Goal: Task Accomplishment & Management: Manage account settings

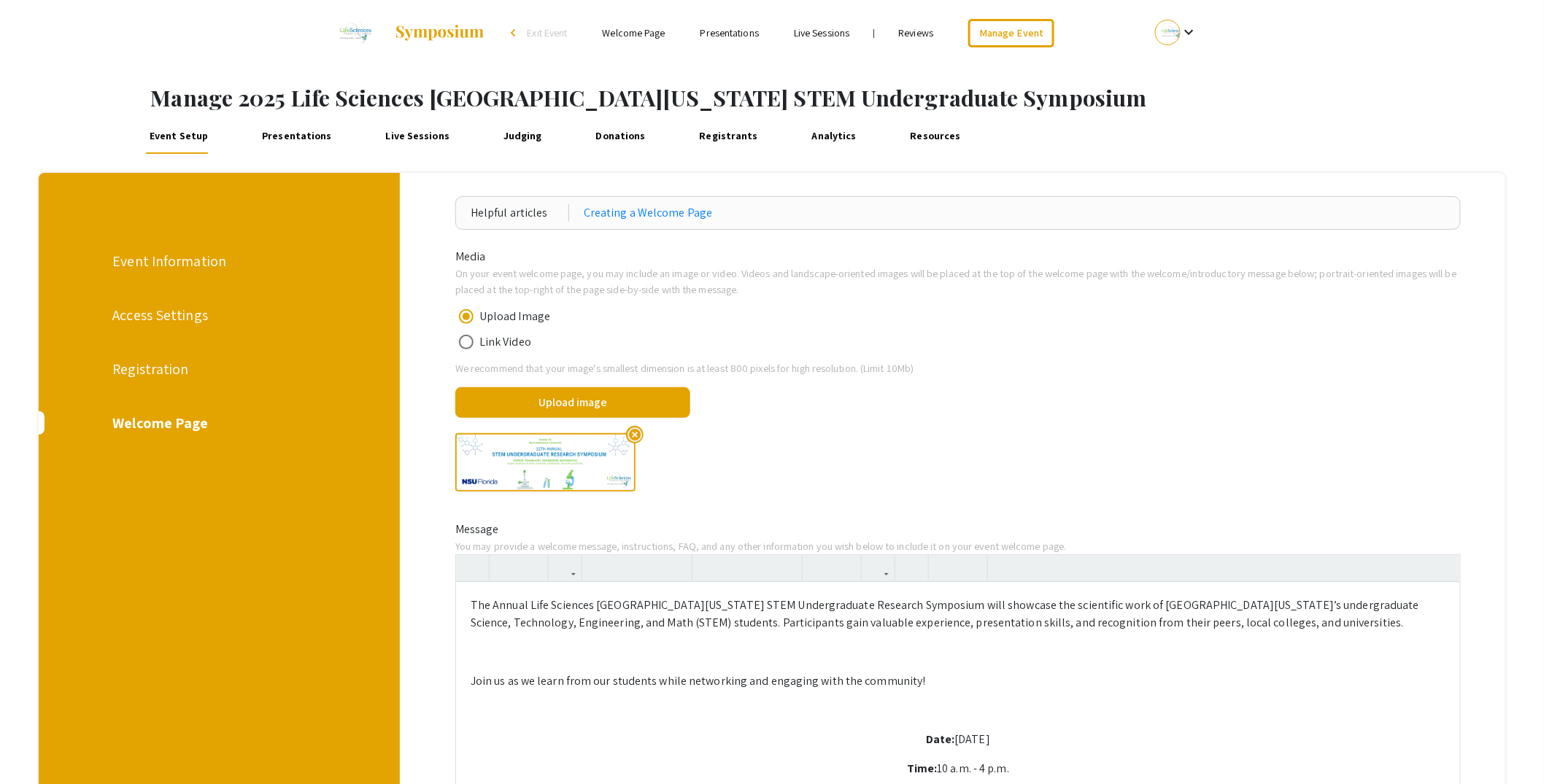
click at [1119, 128] on div "Event Setup Presentations Live Sessions Judging Donations Registrants Analytics…" at bounding box center [833, 137] width 1421 height 35
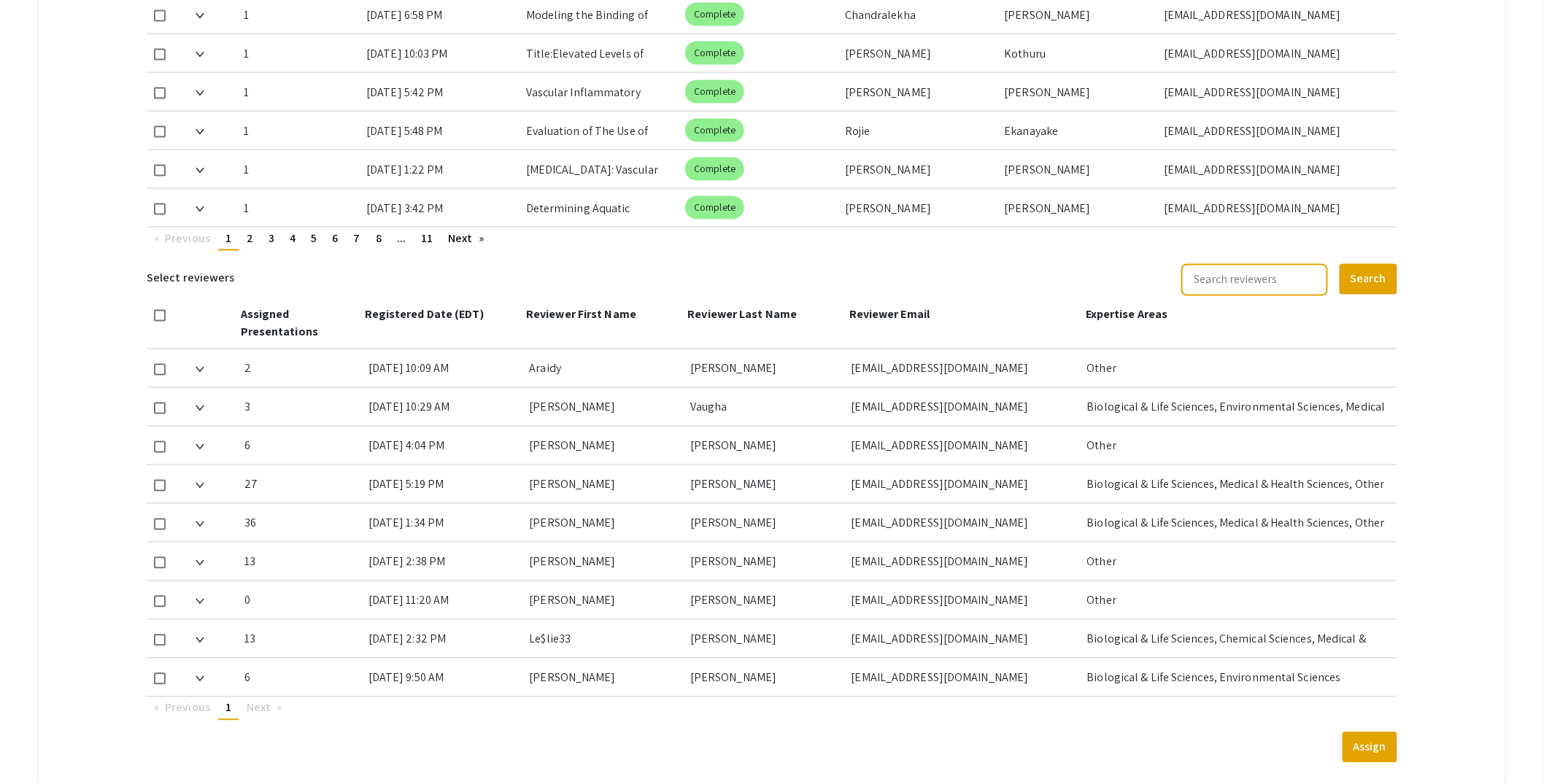
scroll to position [969, 0]
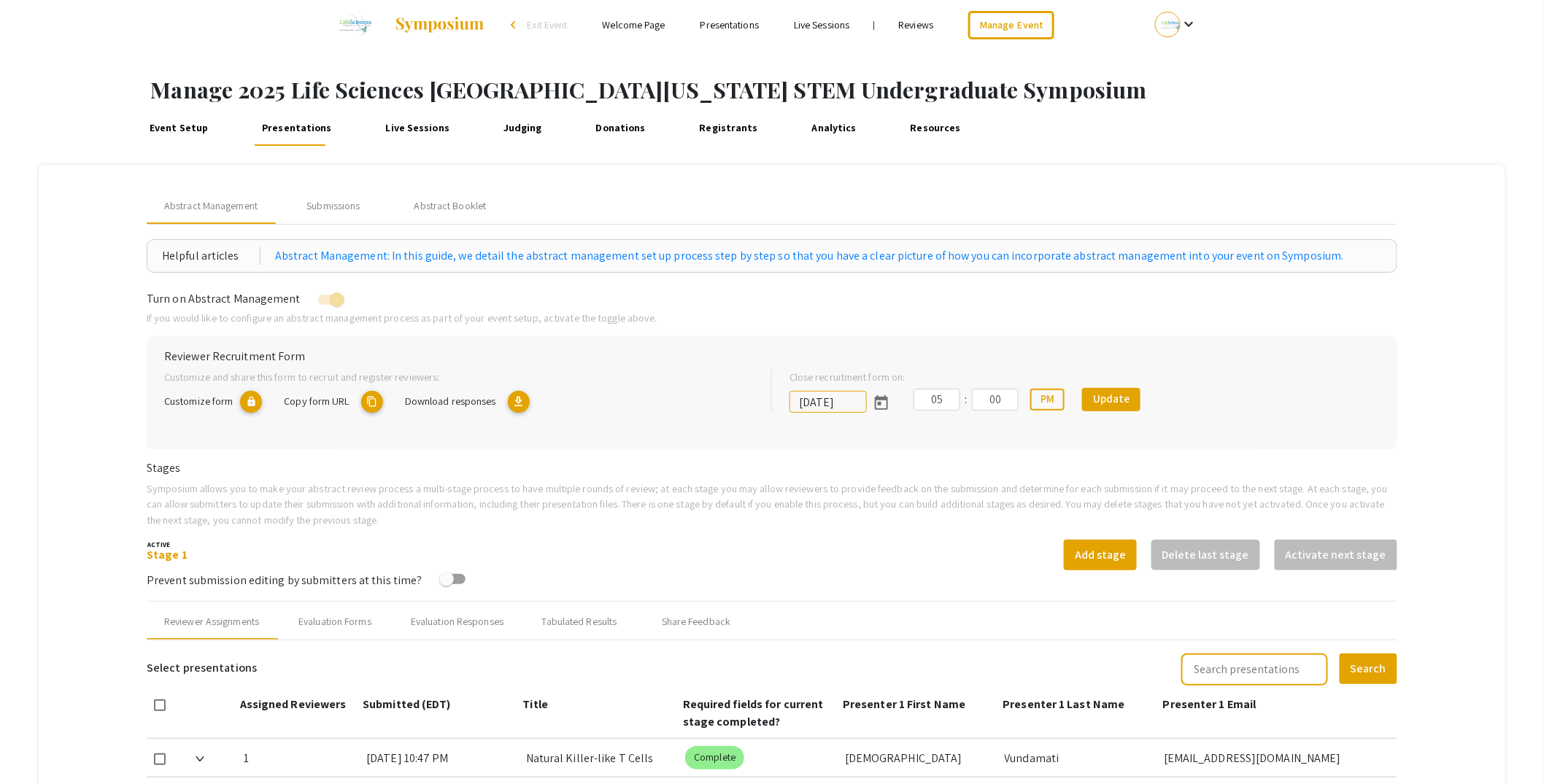
scroll to position [113, 0]
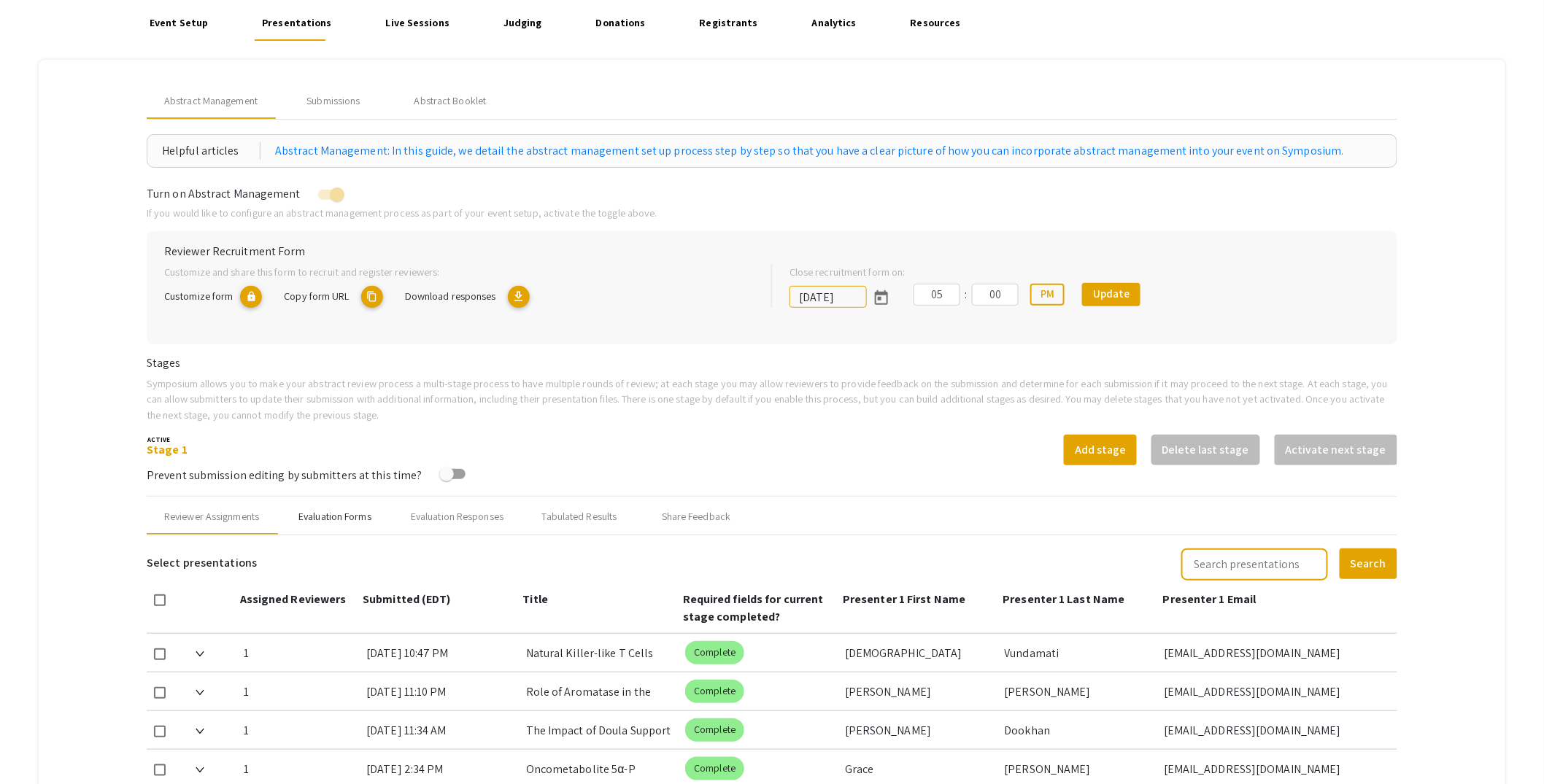
click at [342, 522] on div "Evaluation Forms" at bounding box center [335, 517] width 73 height 15
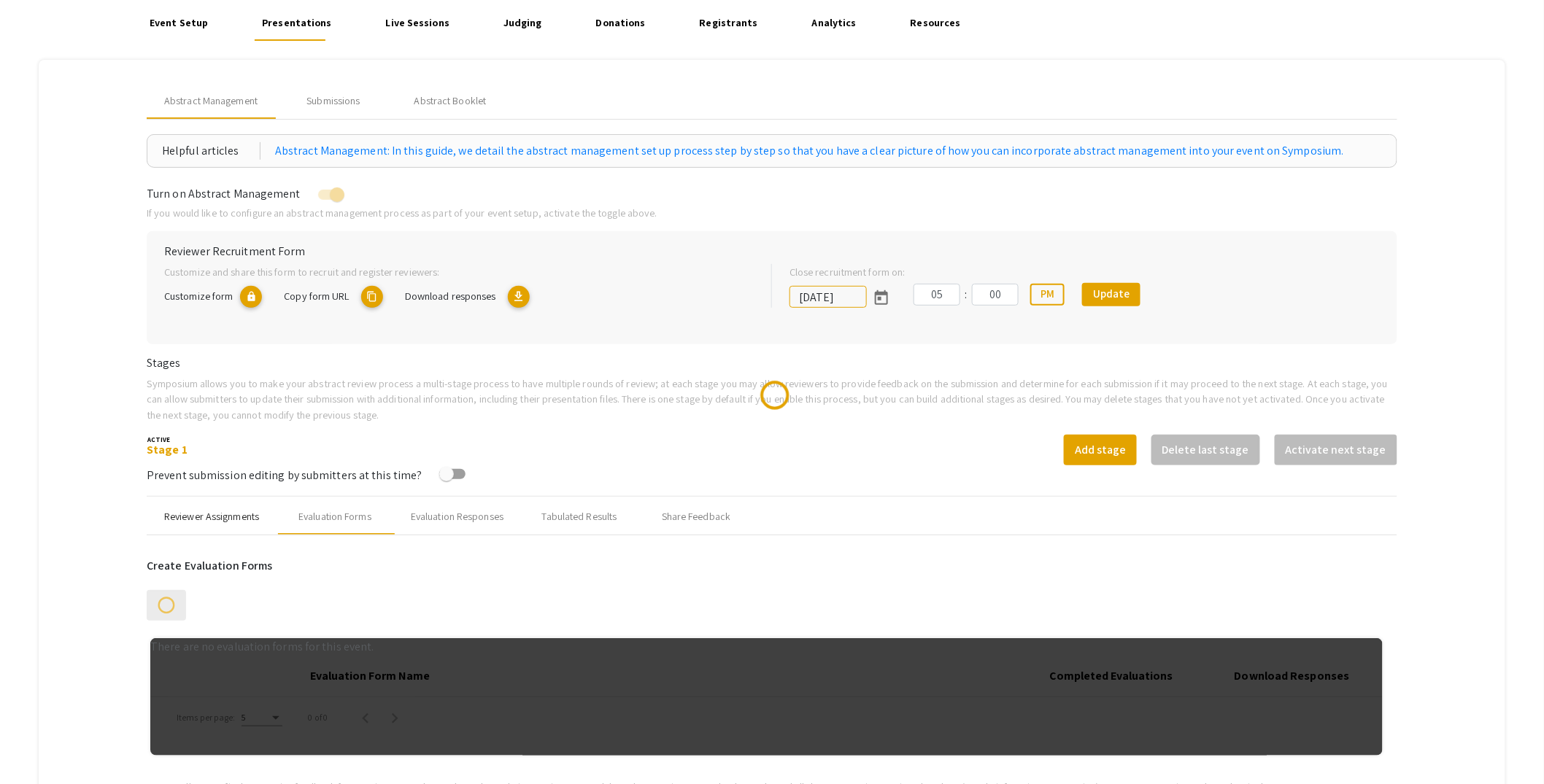
click at [263, 520] on div "Reviewer Assignments" at bounding box center [211, 517] width 130 height 35
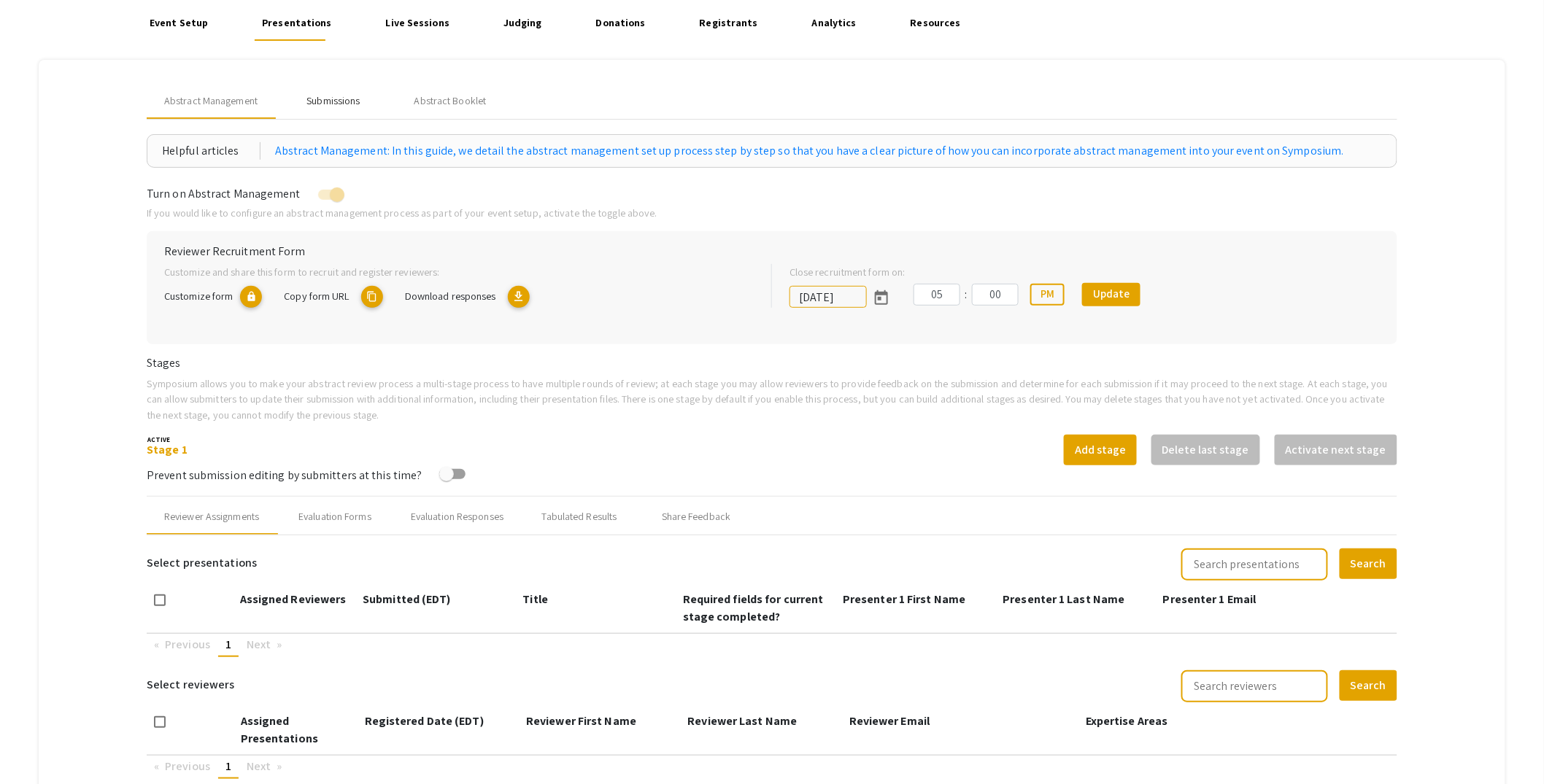
click at [354, 97] on div "Submissions" at bounding box center [333, 101] width 53 height 15
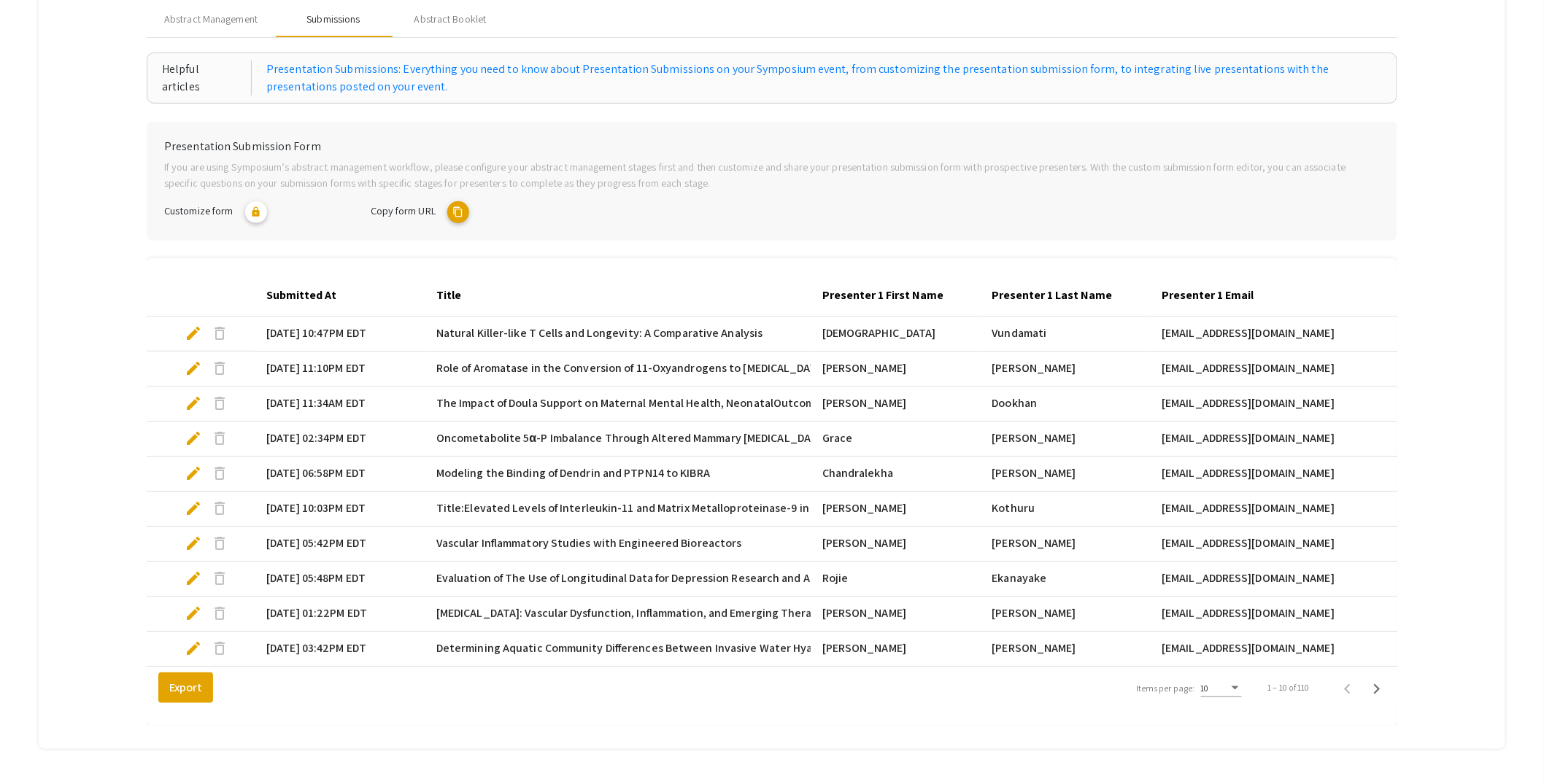
scroll to position [167, 0]
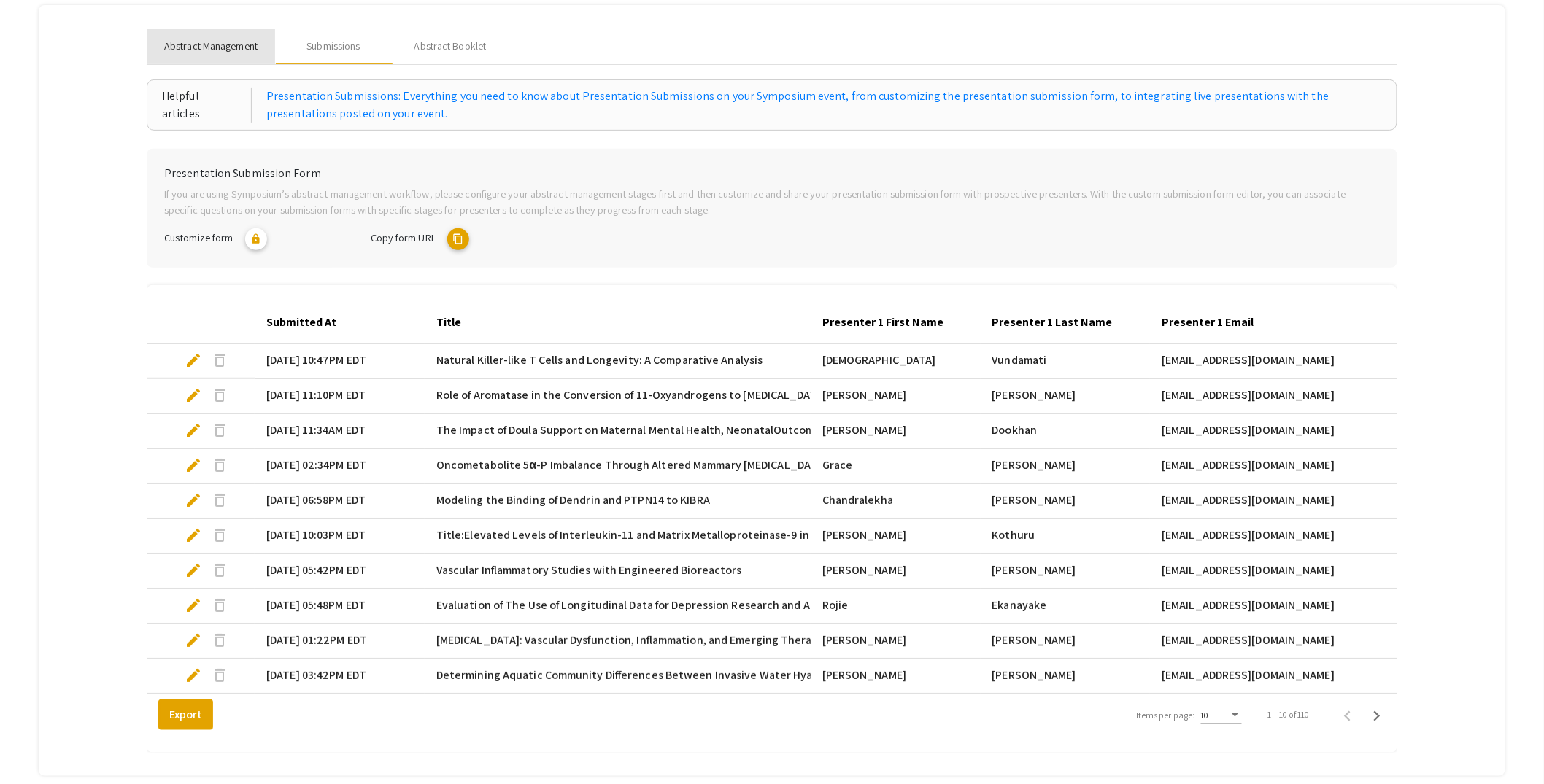
click at [228, 46] on span "Abstract Management" at bounding box center [210, 46] width 94 height 15
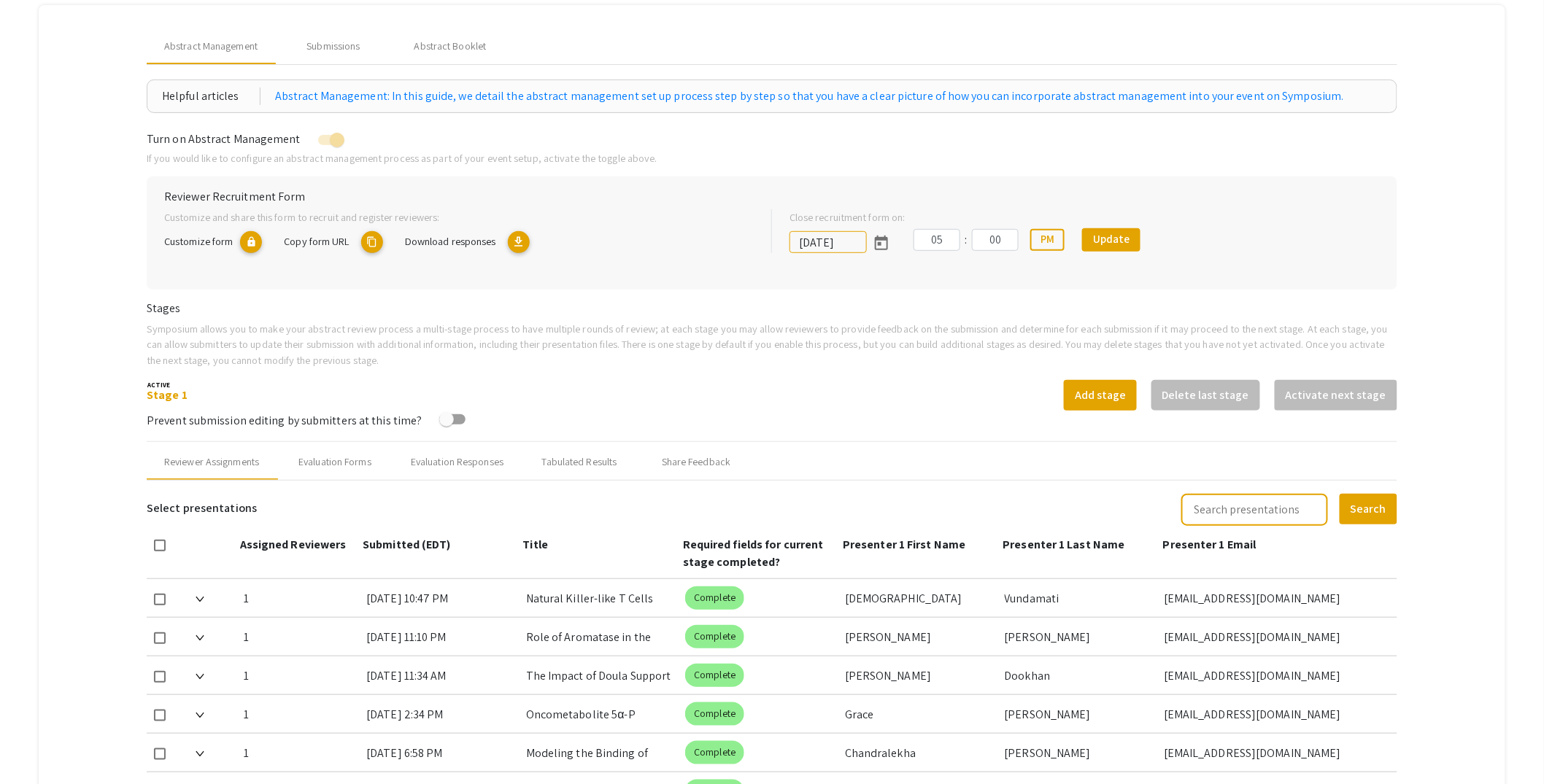
click at [120, 511] on mat-tab-group "Abstract Management Submissions Abstract Booklet Helpful articles Abstract Mana…" at bounding box center [772, 764] width 1467 height 1519
click at [341, 47] on div "Submissions" at bounding box center [333, 46] width 53 height 15
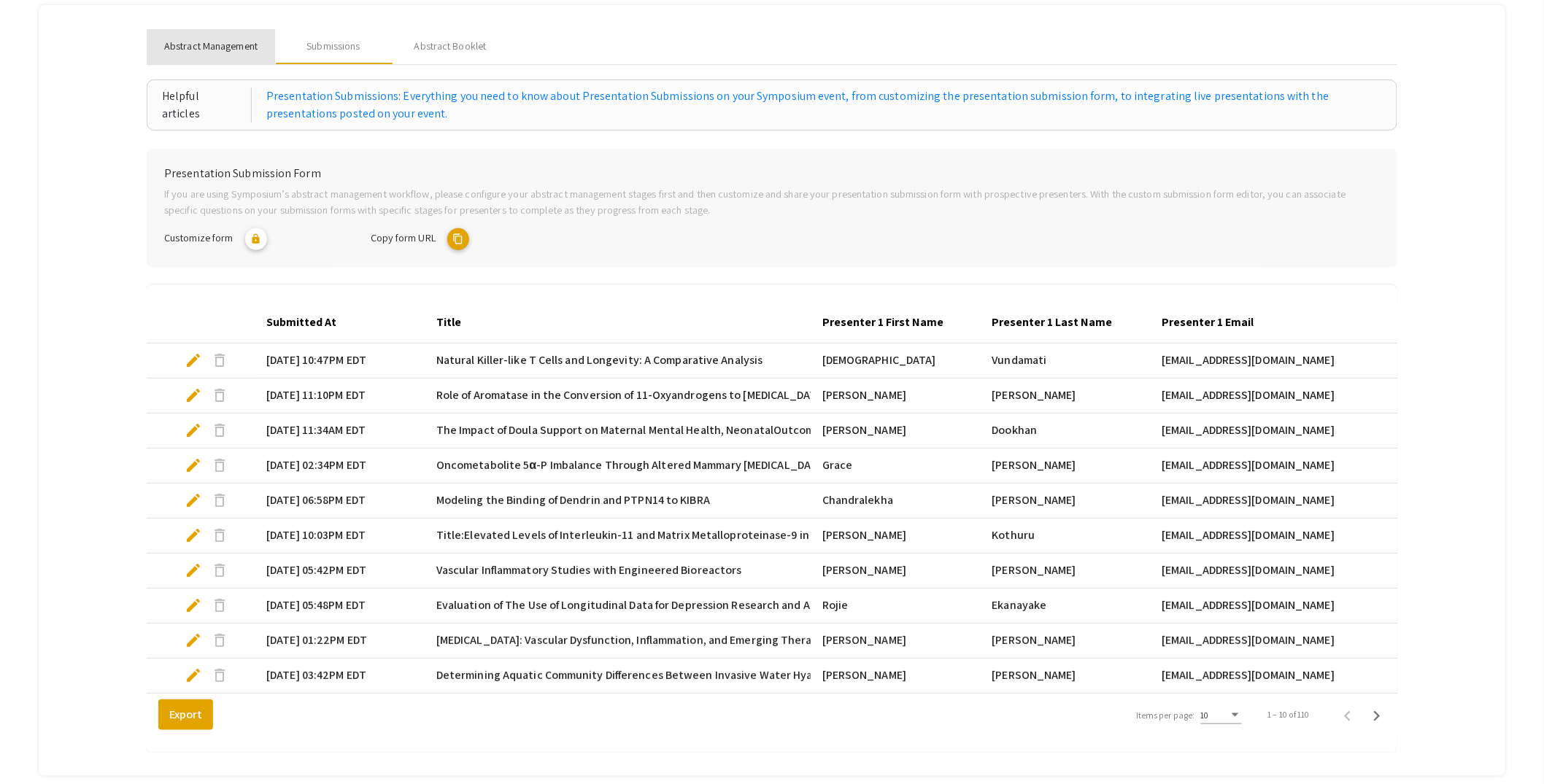
click at [232, 48] on span "Abstract Management" at bounding box center [210, 46] width 94 height 15
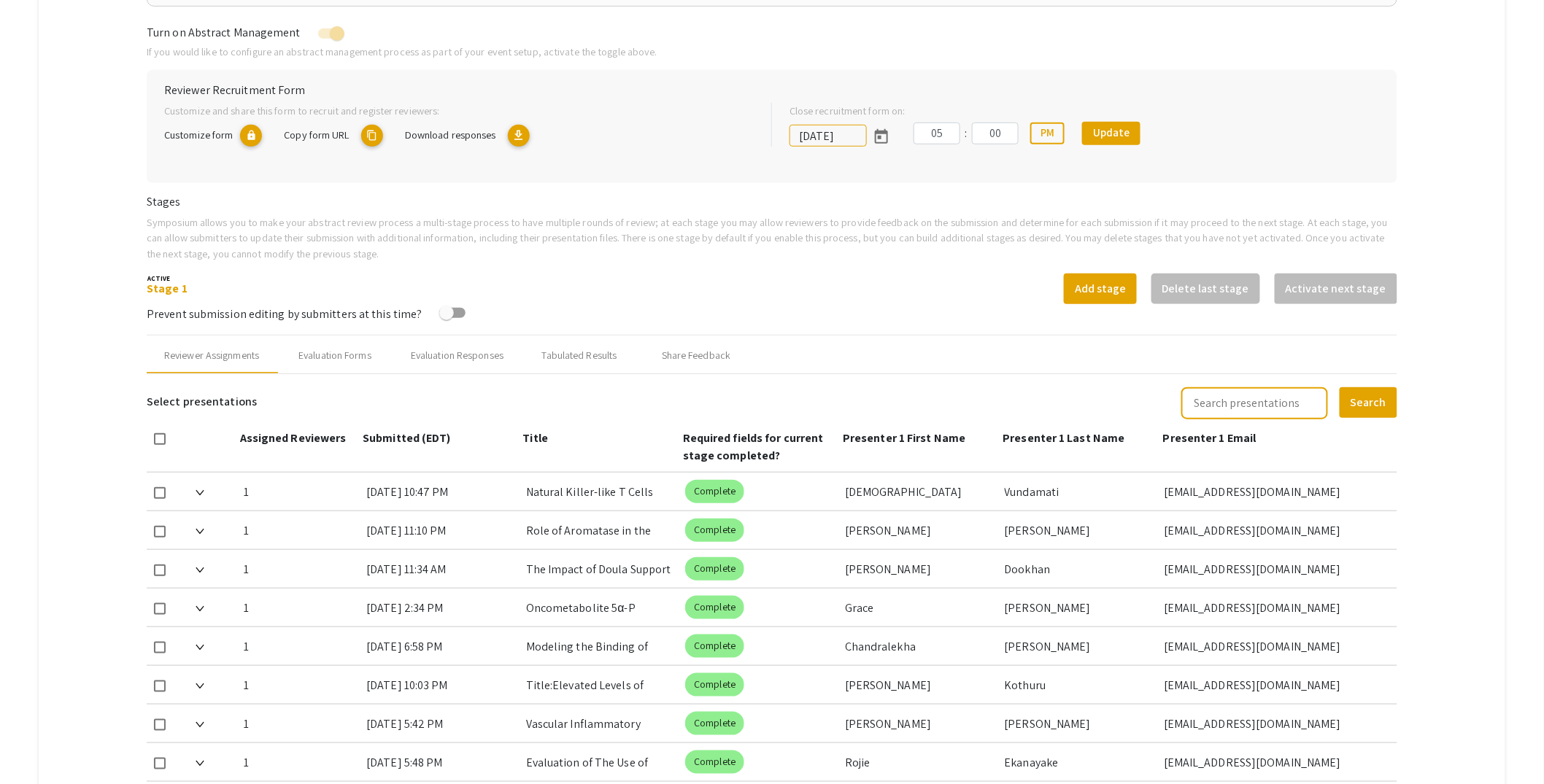
scroll to position [301, 0]
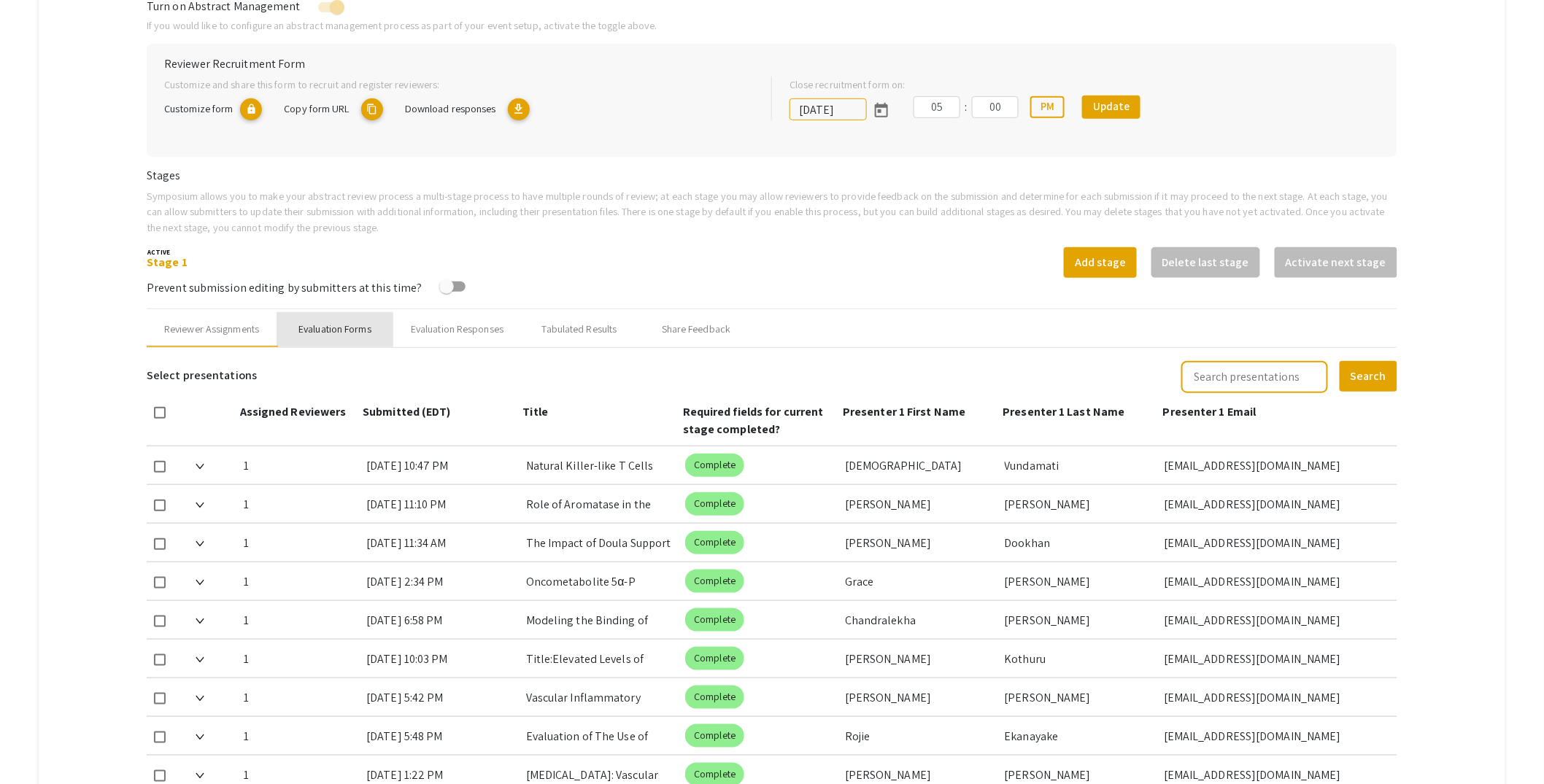
click at [350, 326] on div "Evaluation Forms" at bounding box center [335, 330] width 73 height 15
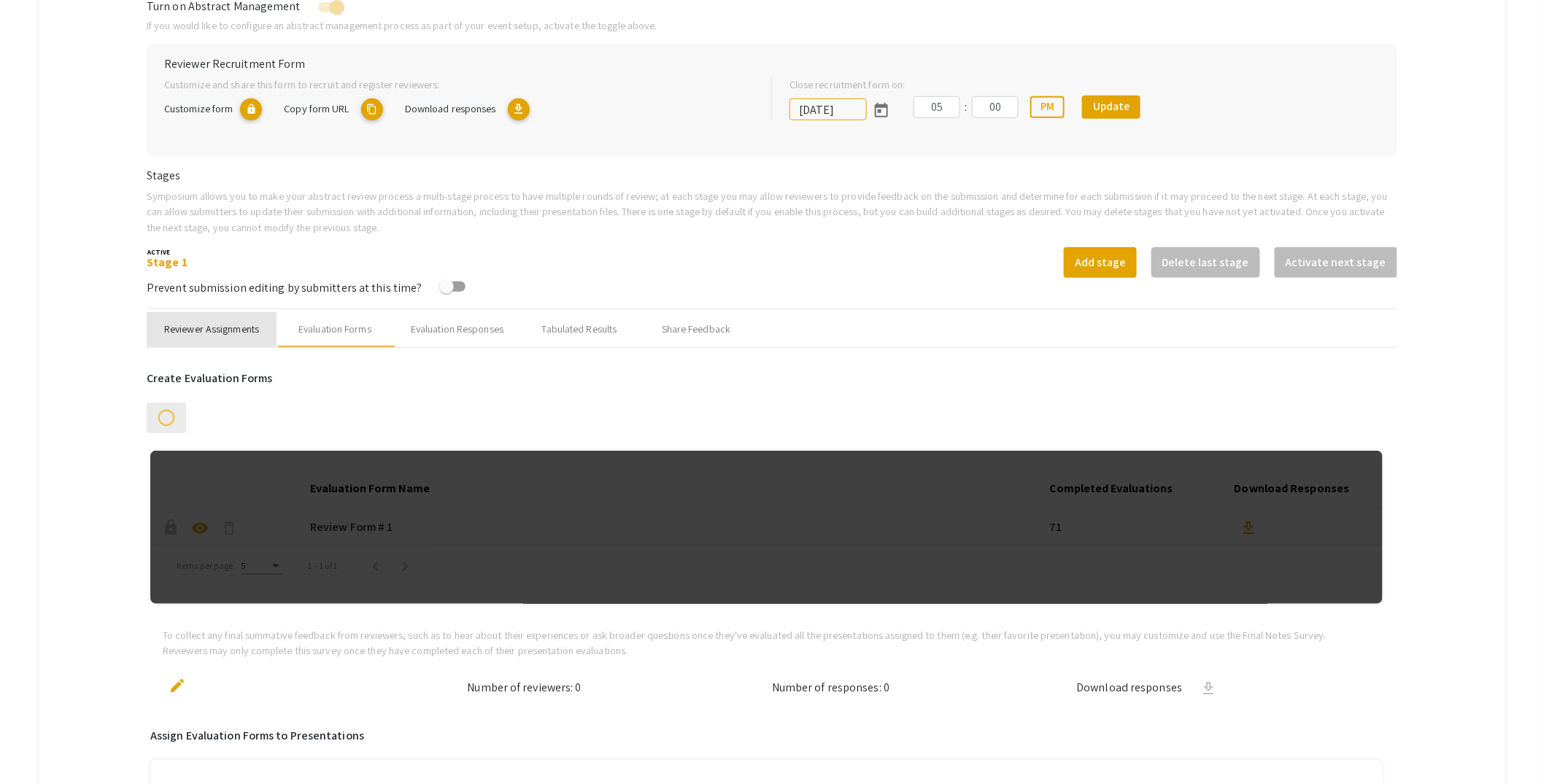
click at [252, 330] on div "Reviewer Assignments" at bounding box center [211, 330] width 94 height 15
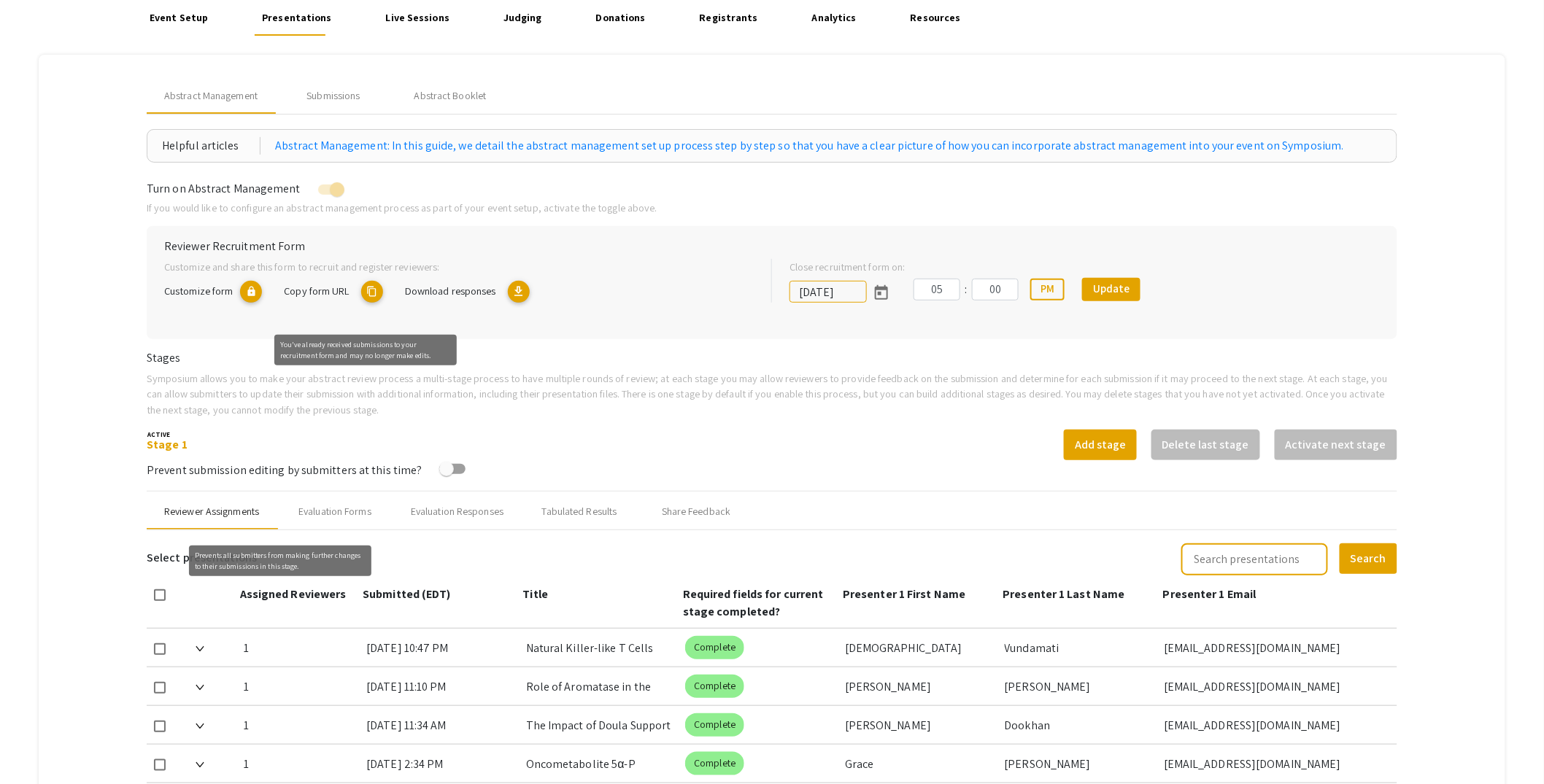
scroll to position [45, 0]
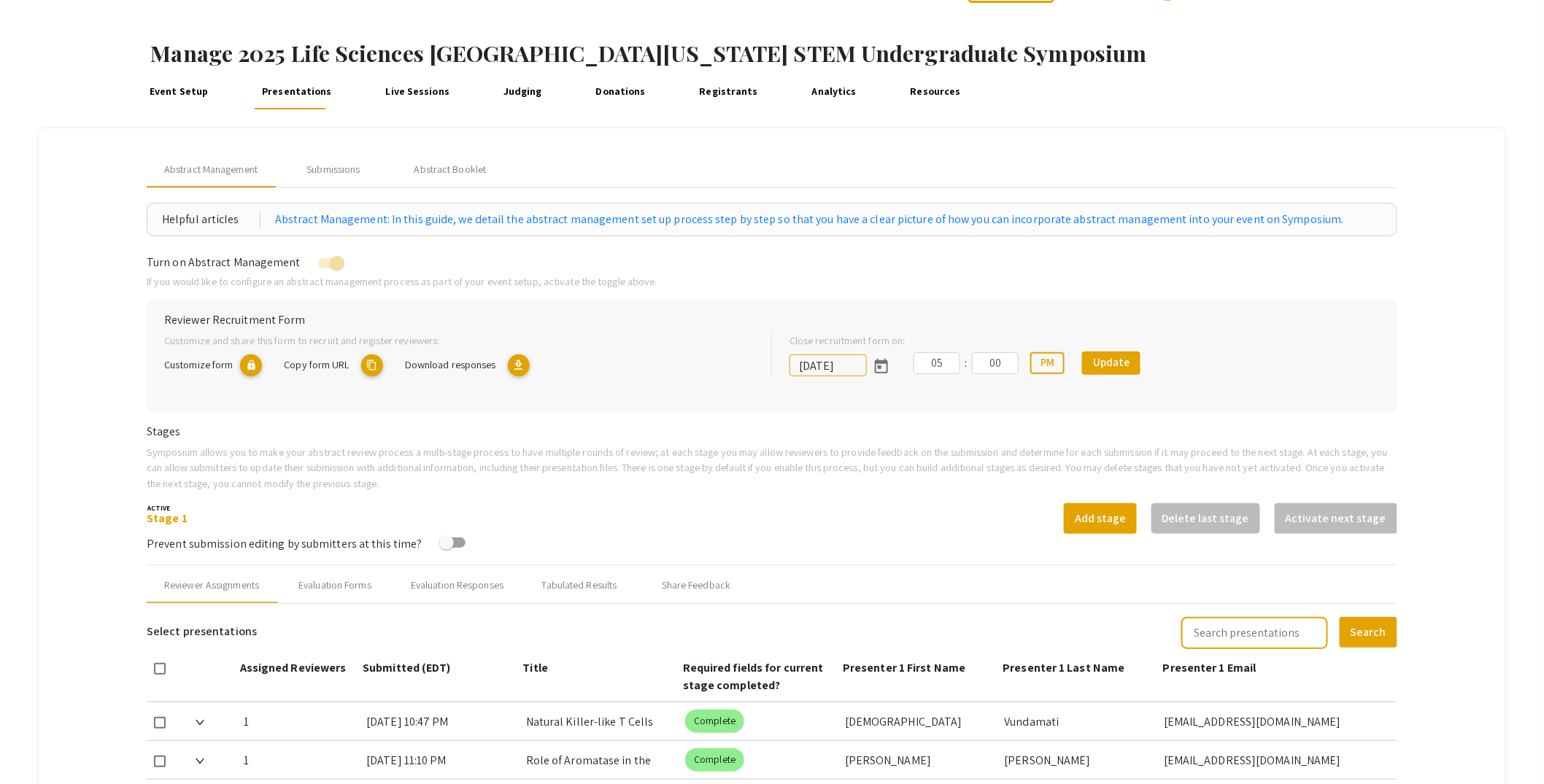
click at [178, 98] on link "Event Setup" at bounding box center [179, 92] width 66 height 35
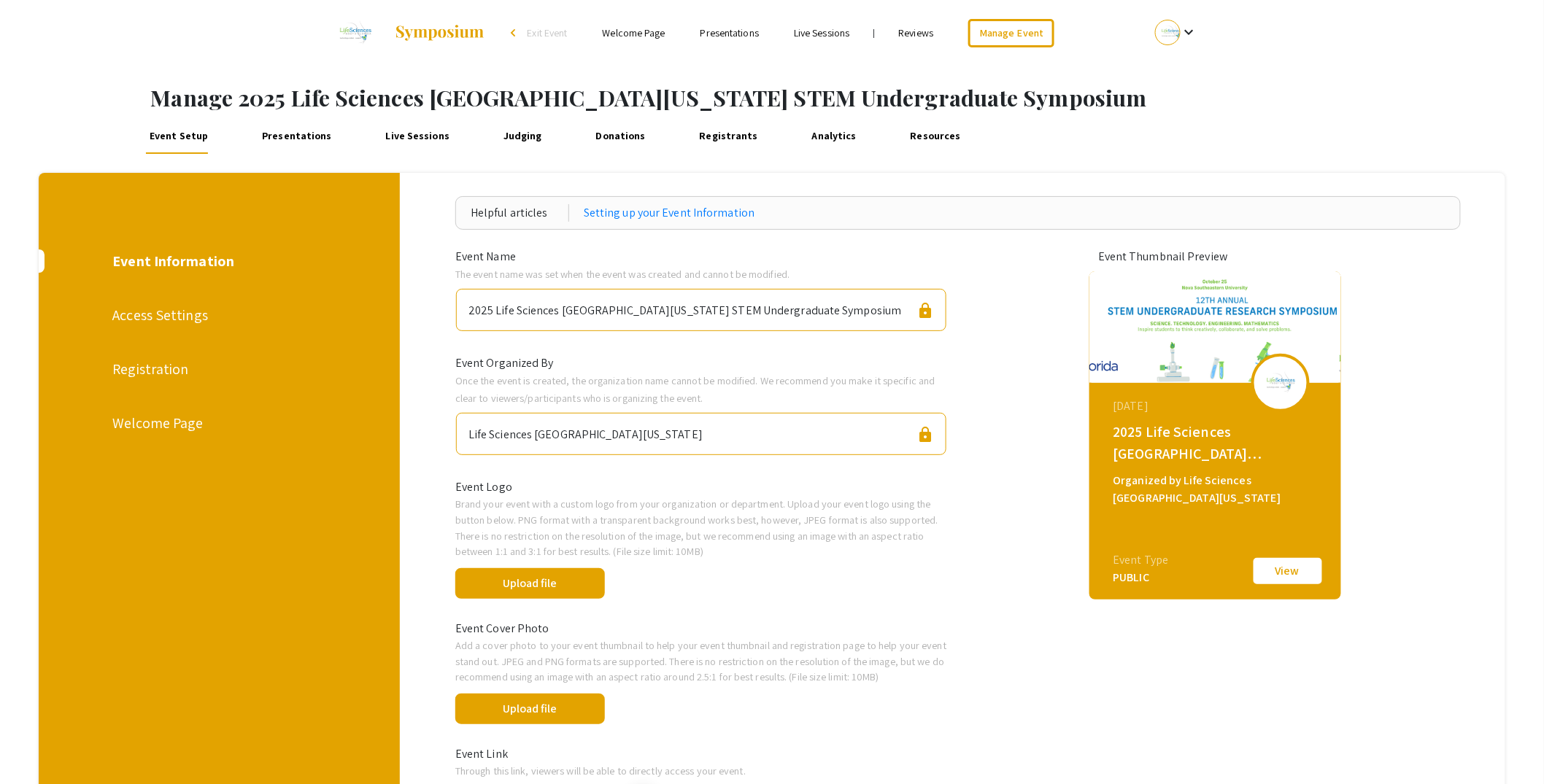
click at [279, 140] on link "Presentations" at bounding box center [297, 137] width 77 height 35
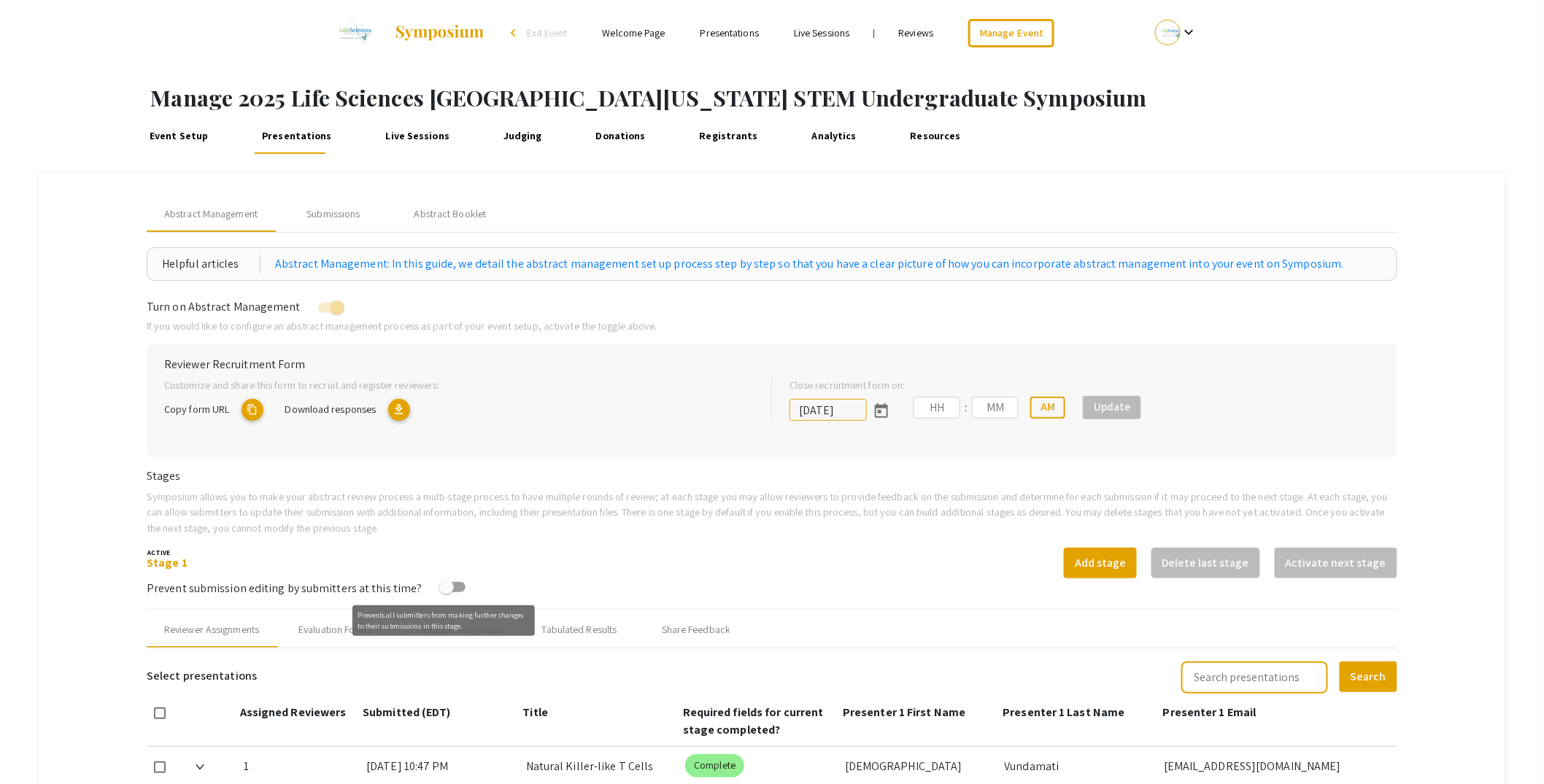
type input "[DATE]"
type input "05"
type input "00"
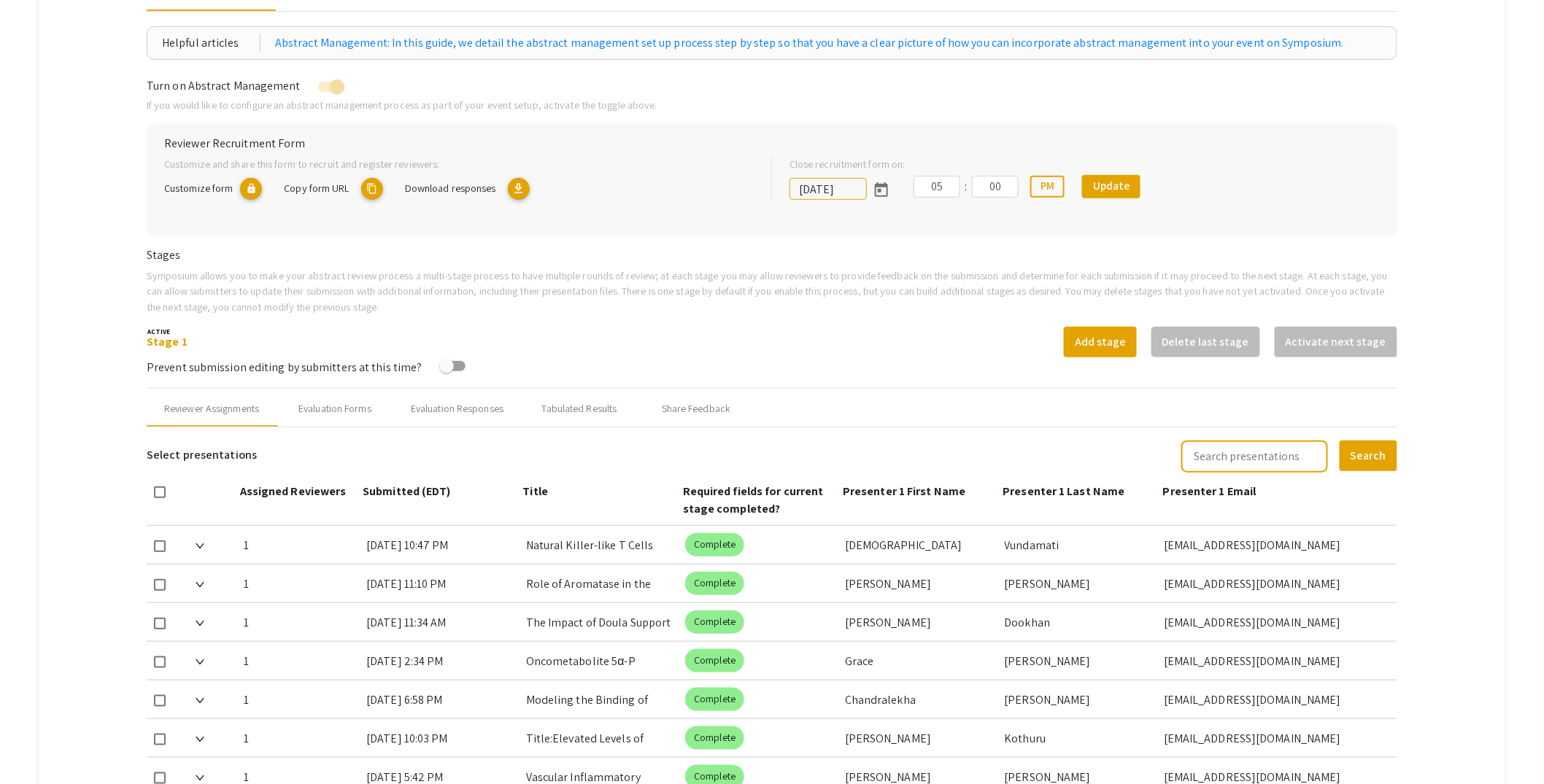
scroll to position [227, 0]
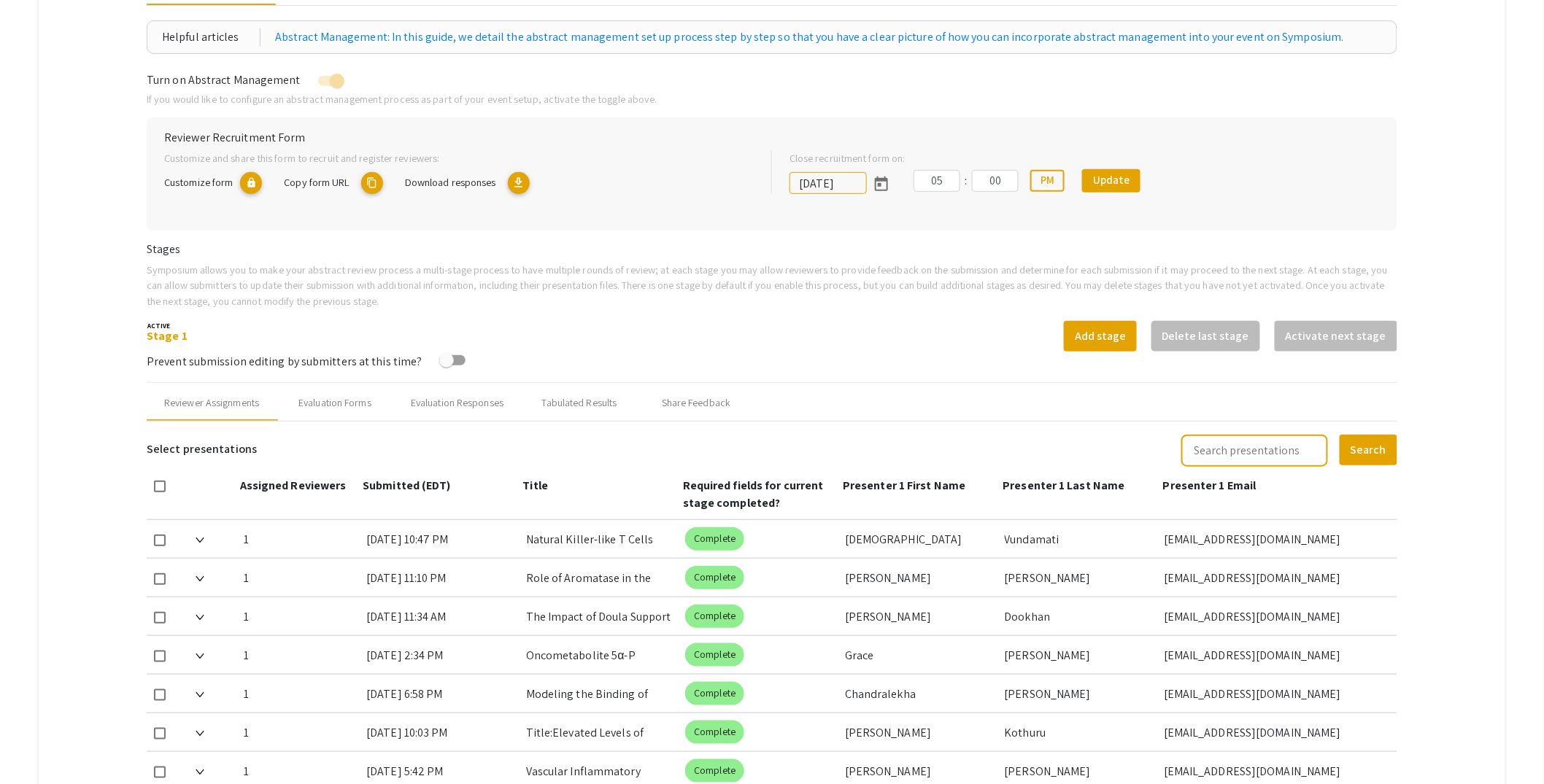
click at [378, 183] on mat-icon "content_copy" at bounding box center [372, 183] width 21 height 21
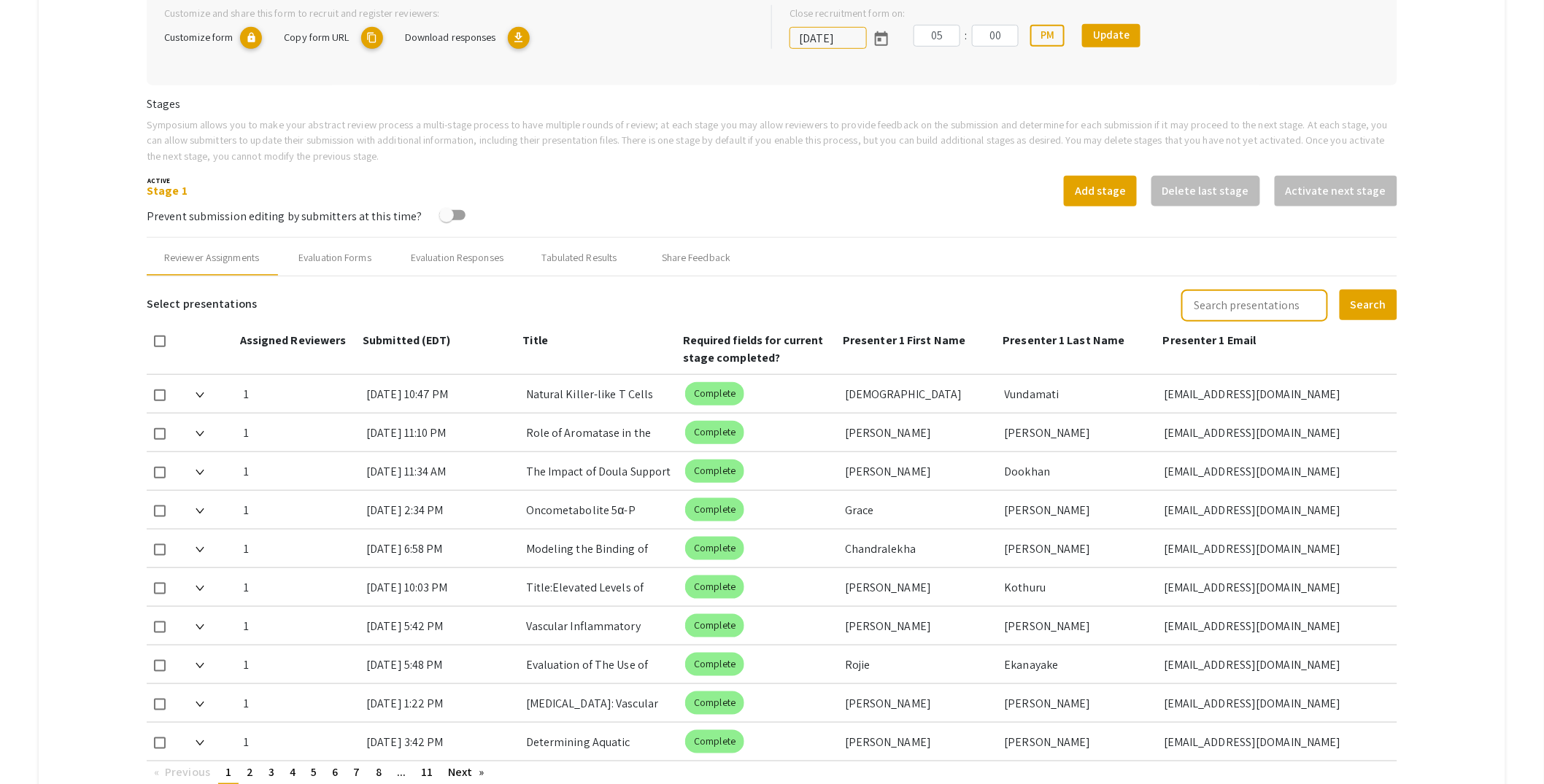
scroll to position [0, 0]
